Goal: Navigation & Orientation: Understand site structure

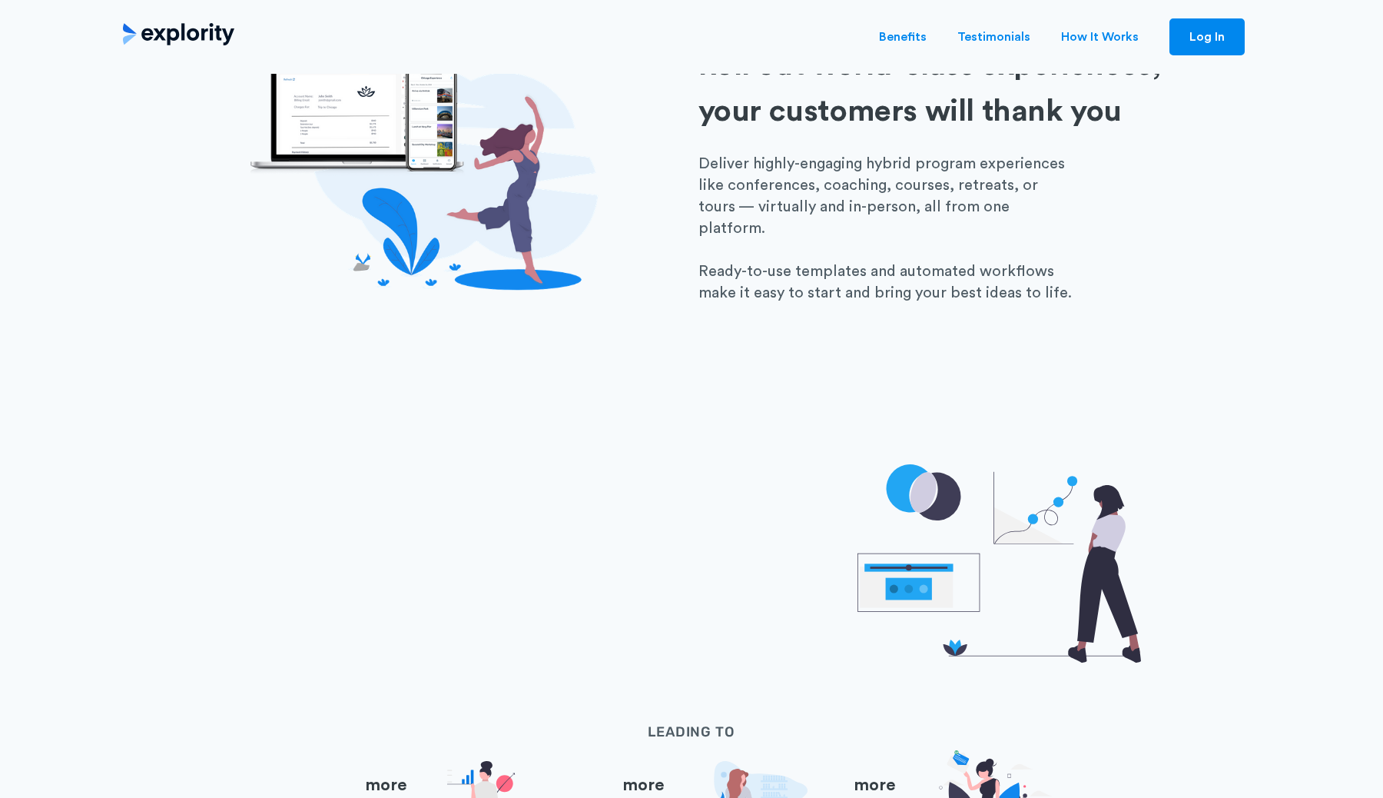
scroll to position [1701, 0]
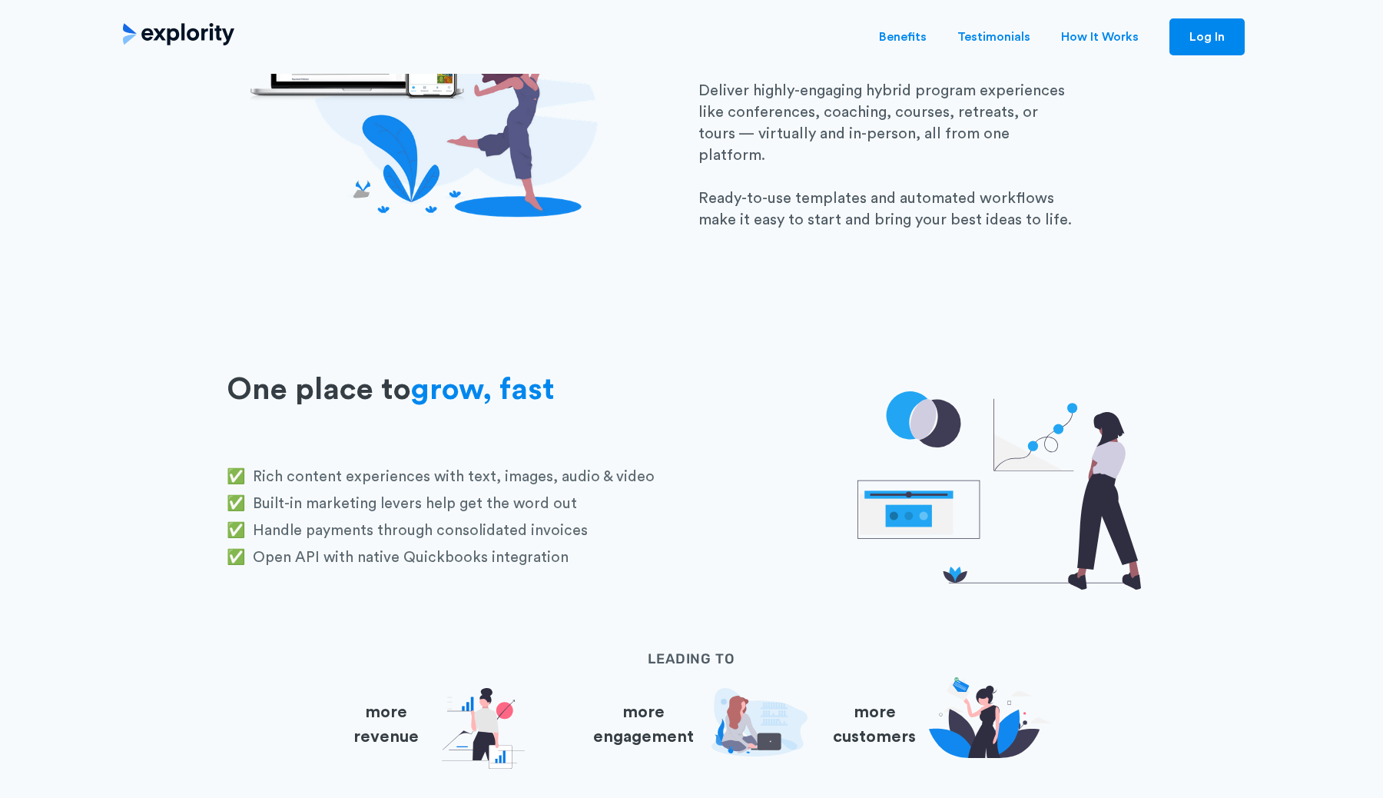
click at [1116, 45] on link "How It Works" at bounding box center [1100, 37] width 78 height 18
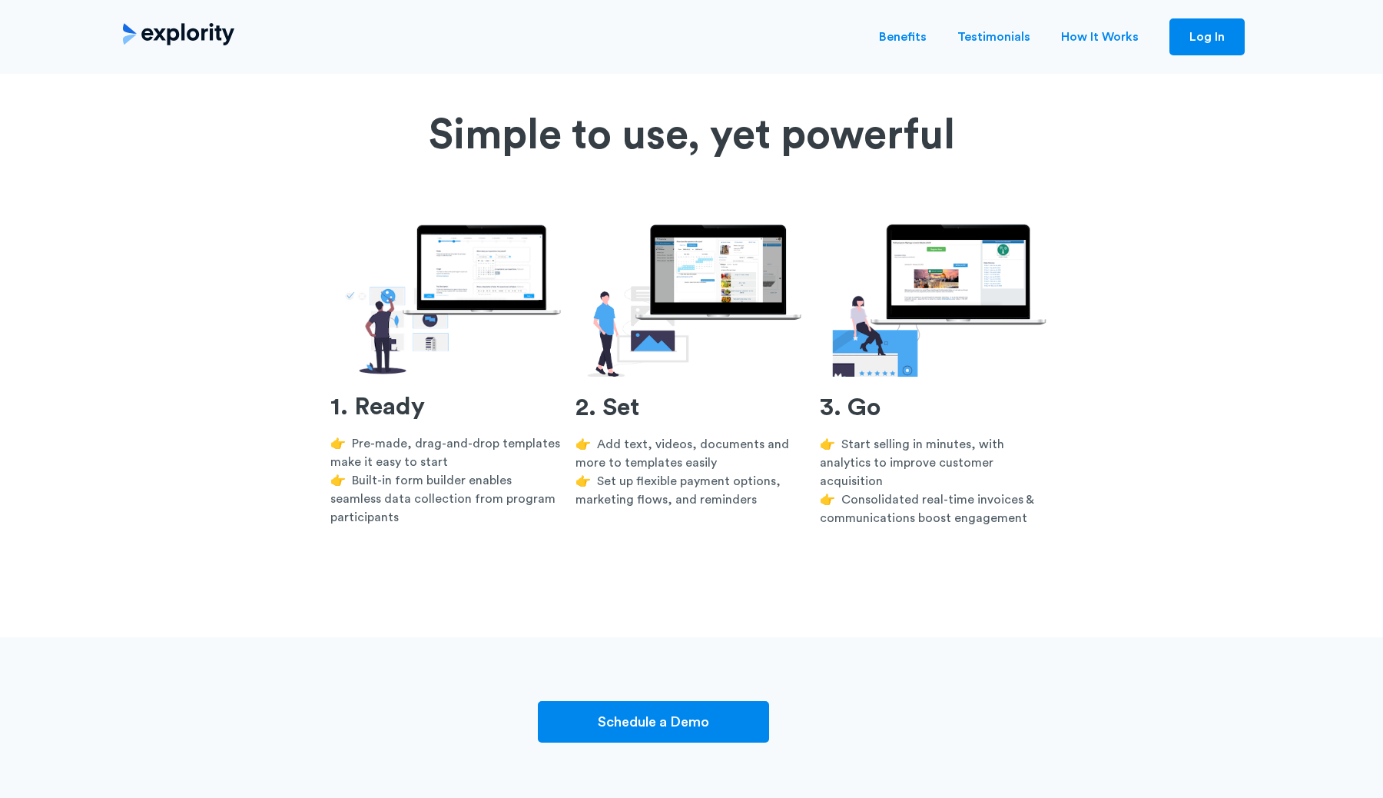
scroll to position [3927, 0]
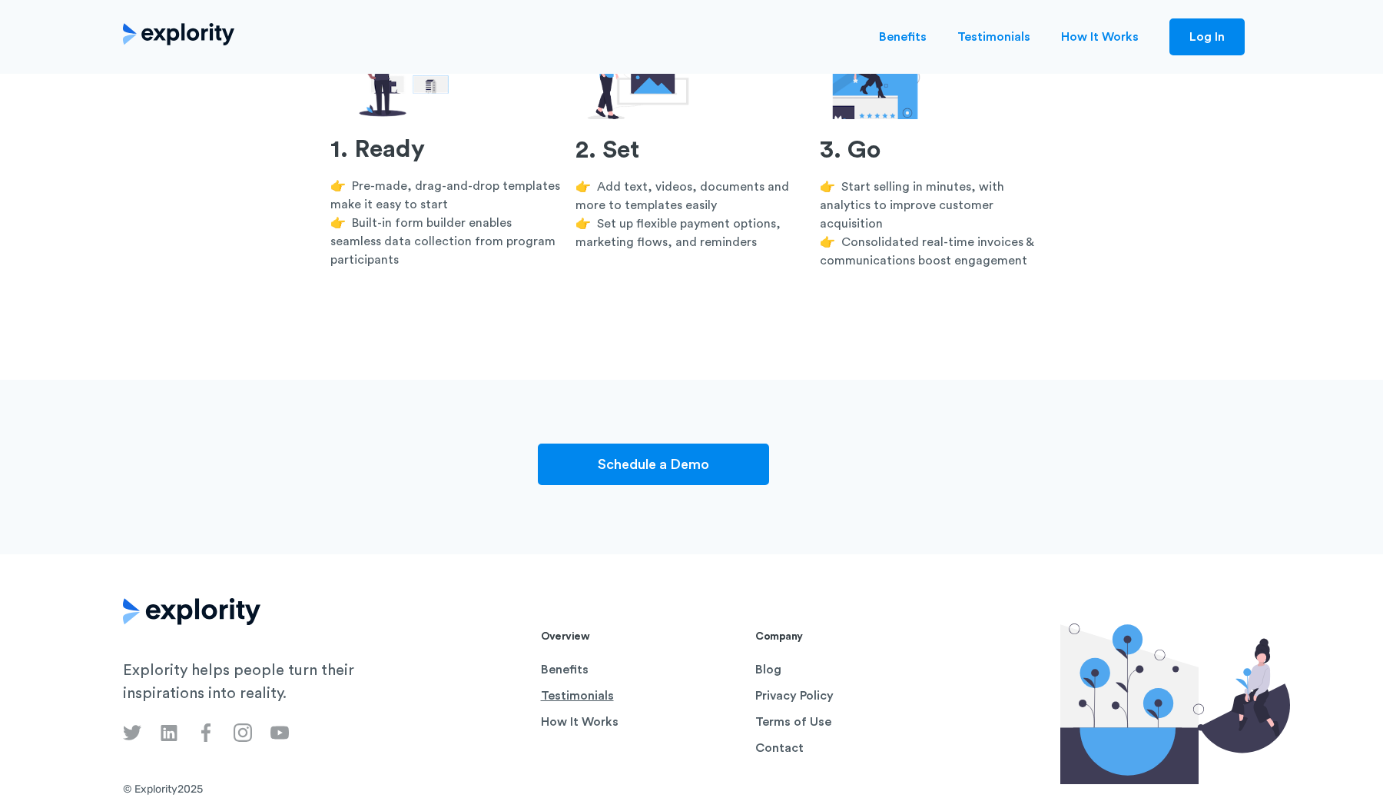
click at [592, 686] on link "Testimonials" at bounding box center [642, 695] width 203 height 18
click at [783, 686] on link "Privacy Policy" at bounding box center [856, 695] width 203 height 18
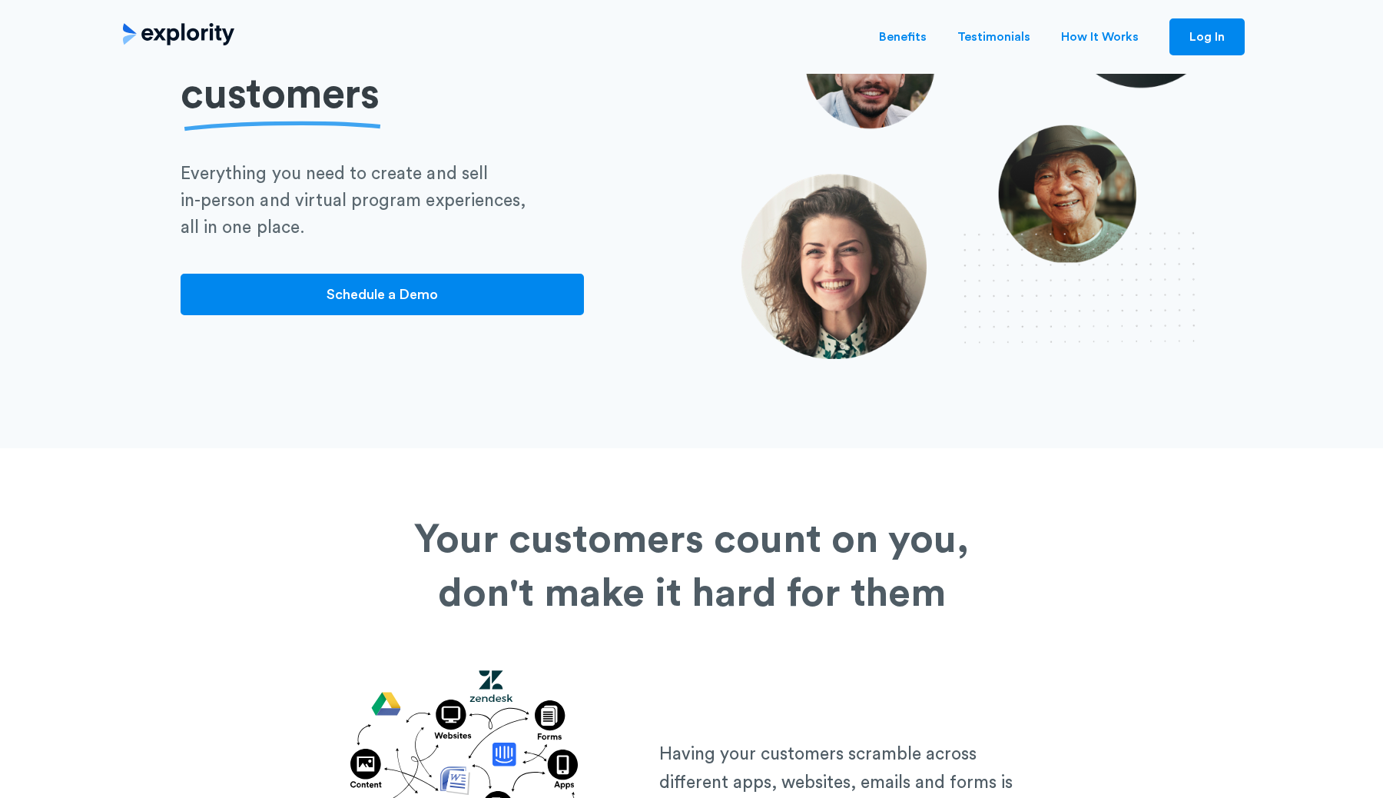
scroll to position [0, 0]
